Goal: Navigation & Orientation: Find specific page/section

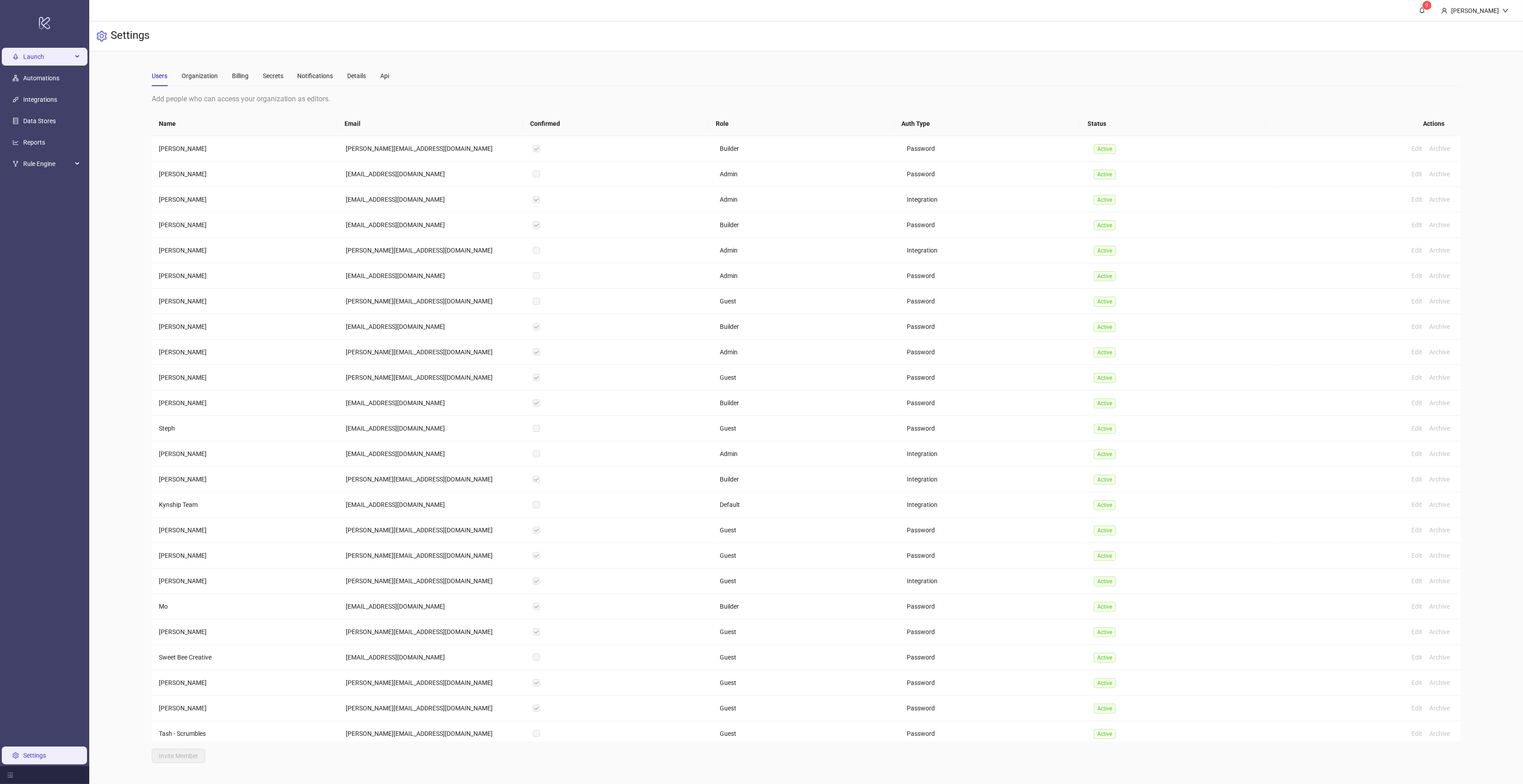
click at [48, 50] on span "Launch" at bounding box center [48, 56] width 49 height 18
click at [49, 54] on span "Launch" at bounding box center [48, 56] width 49 height 18
click at [42, 75] on link "Sheets" at bounding box center [44, 78] width 19 height 7
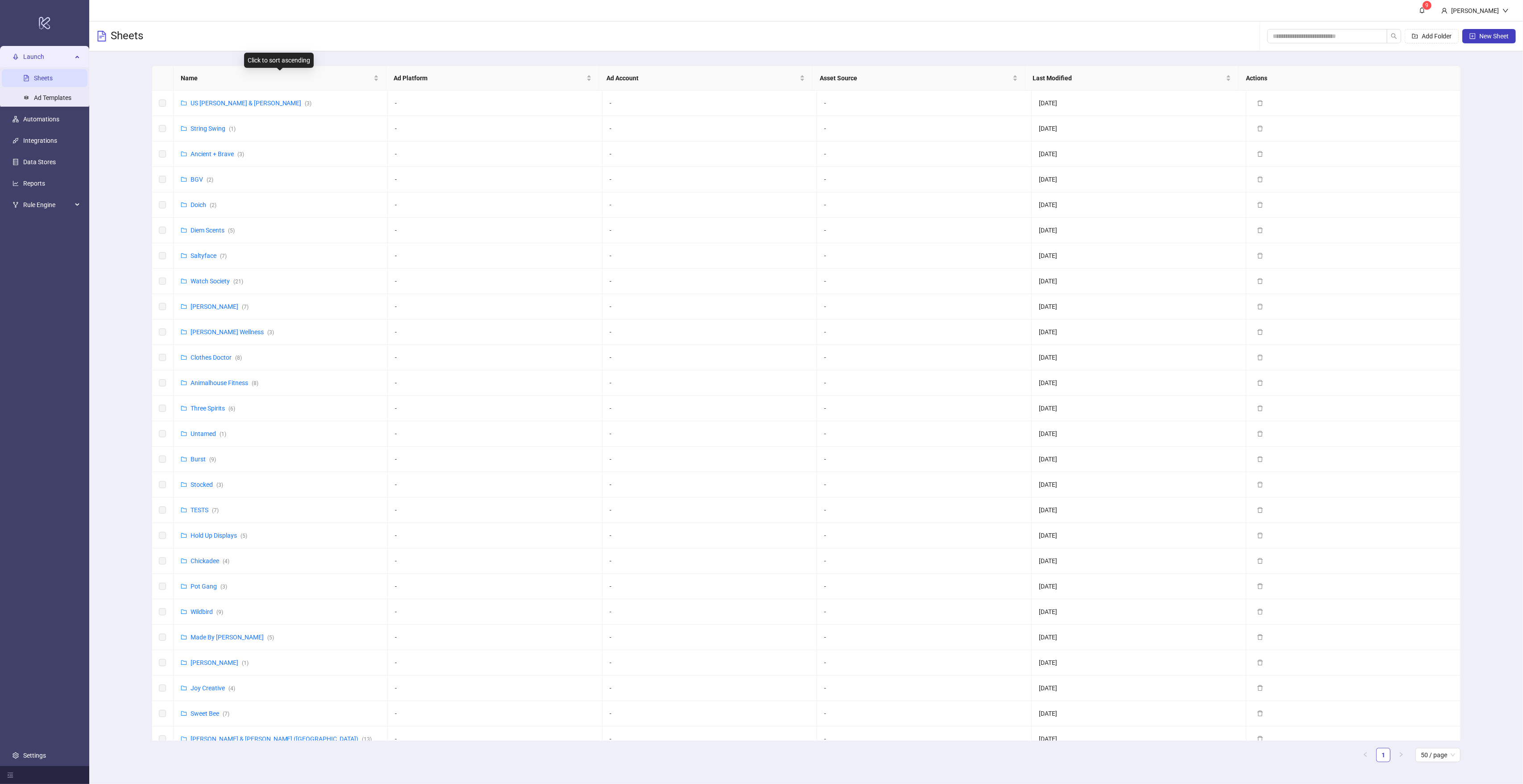
click at [212, 76] on span "Name" at bounding box center [276, 78] width 191 height 10
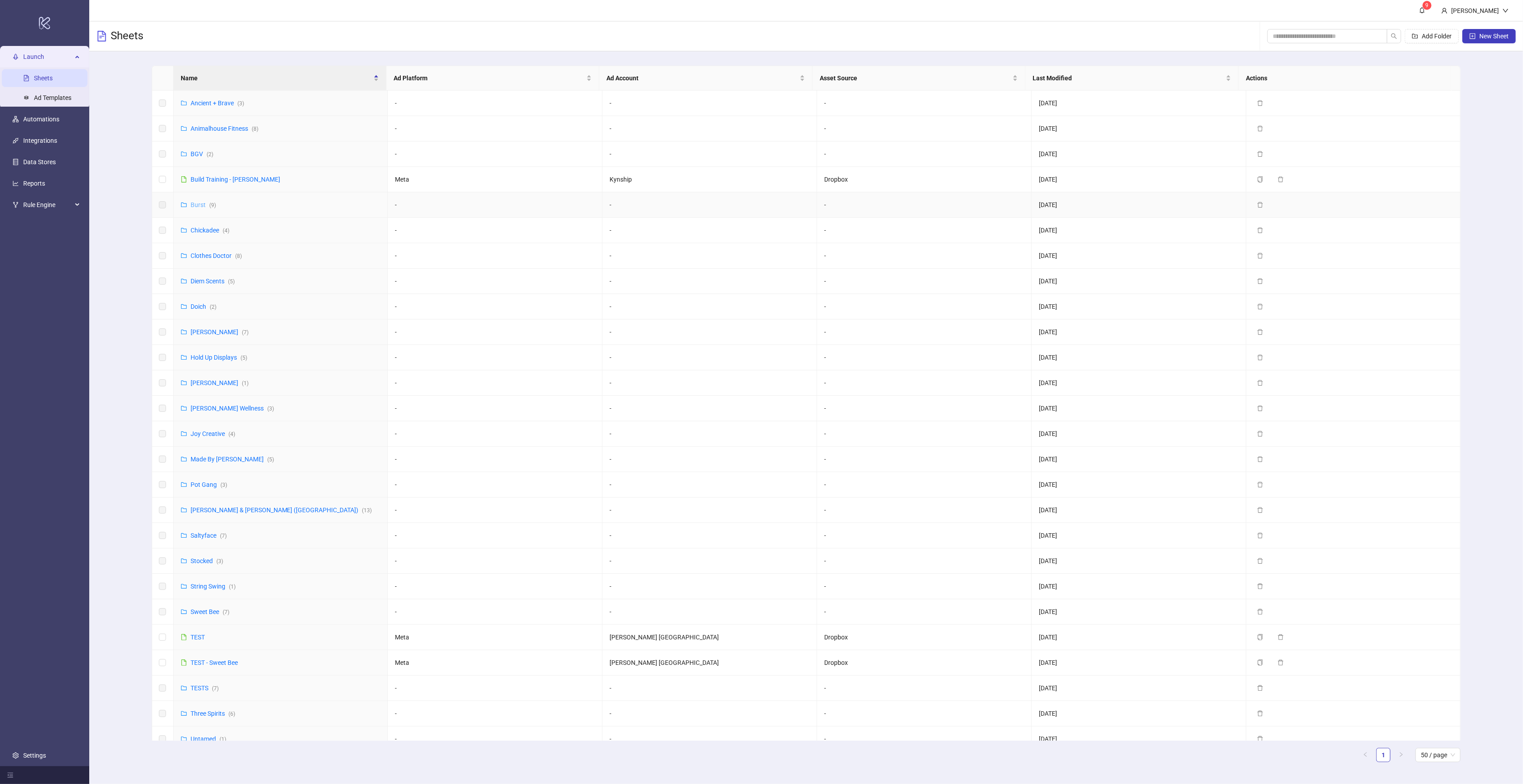
click at [201, 204] on link "Burst ( 9 )" at bounding box center [203, 205] width 25 height 7
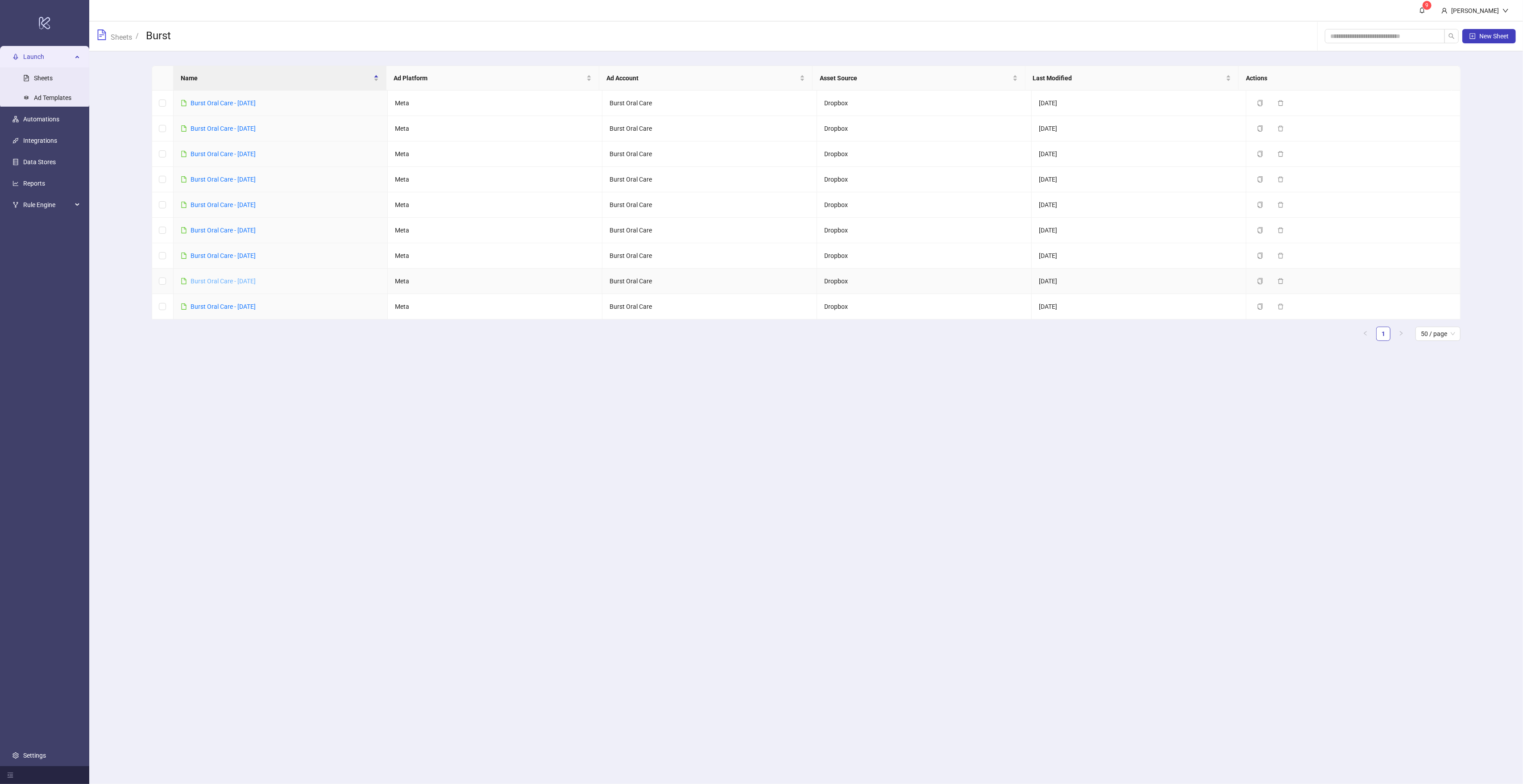
click at [256, 283] on link "Burst Oral Care - [DATE]" at bounding box center [223, 281] width 65 height 7
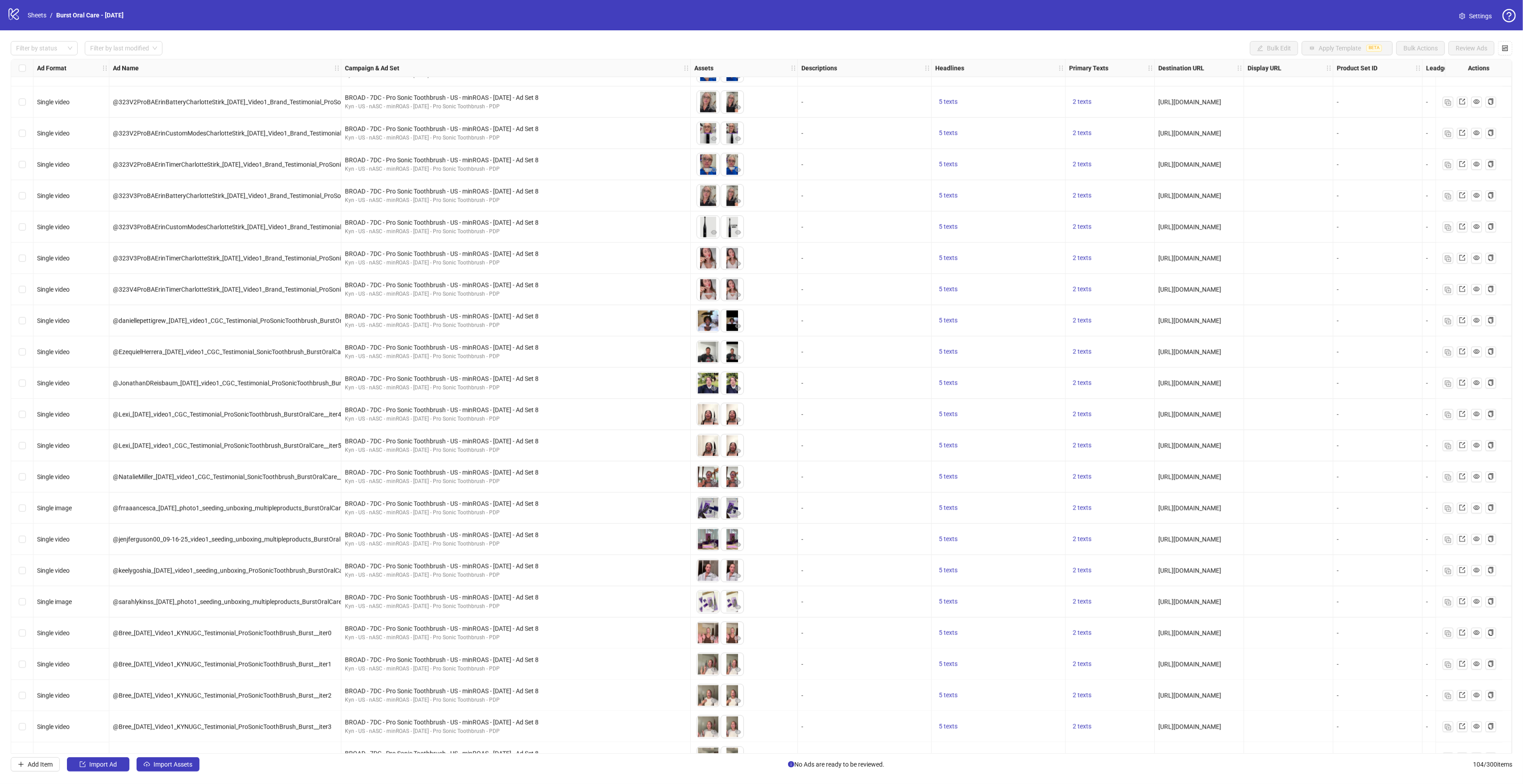
scroll to position [1703, 0]
